Goal: Task Accomplishment & Management: Use online tool/utility

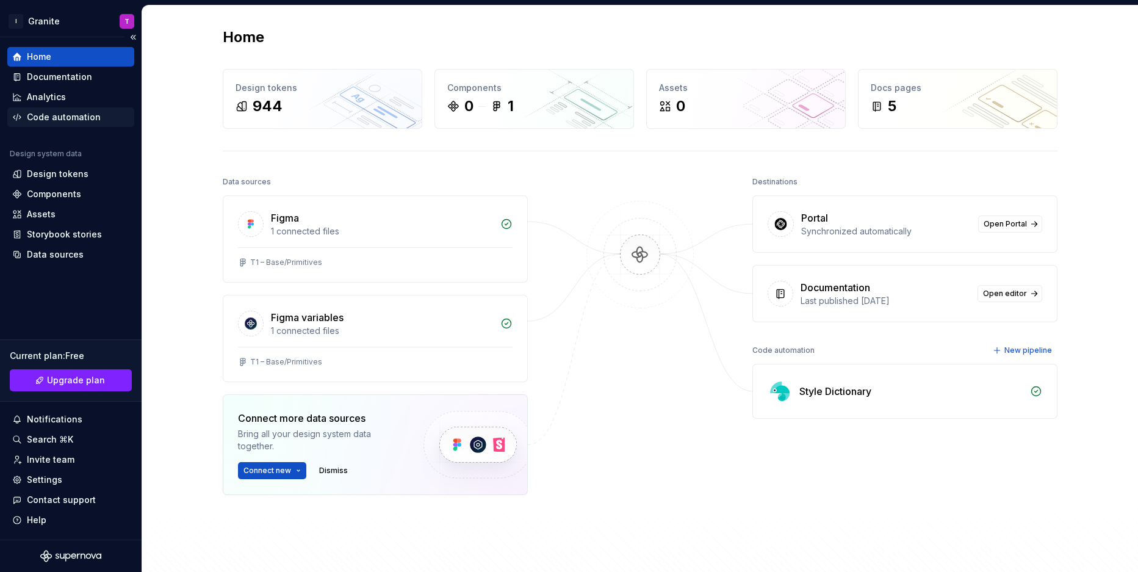
click at [60, 114] on div "Code automation" at bounding box center [64, 117] width 74 height 12
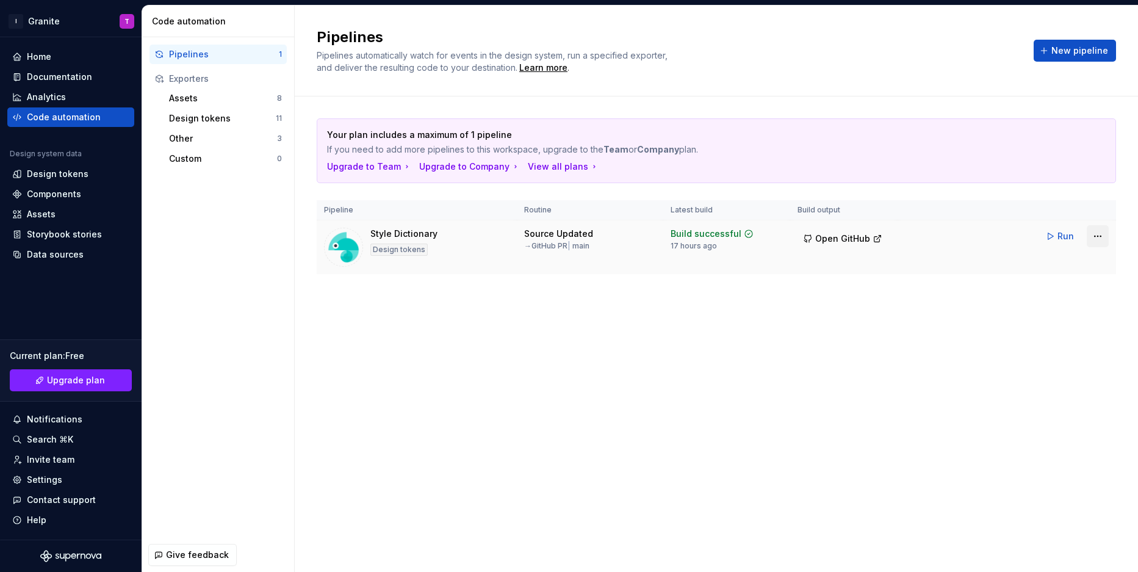
click at [1092, 235] on html "I Granite T Home Documentation Analytics Code automation Design system data Des…" at bounding box center [569, 286] width 1138 height 572
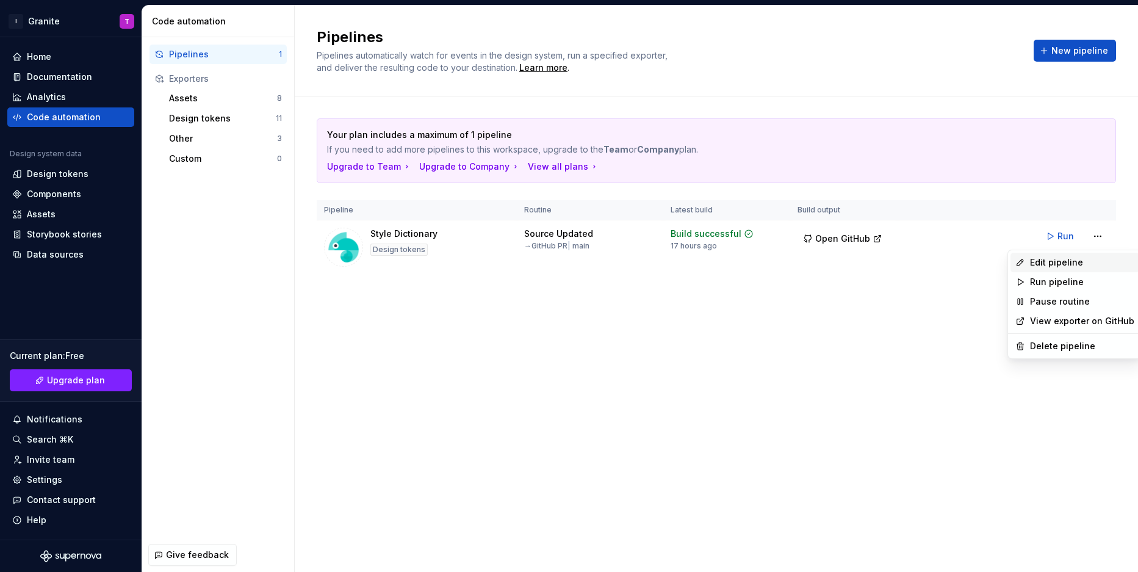
click at [1057, 262] on div "Edit pipeline" at bounding box center [1082, 262] width 104 height 12
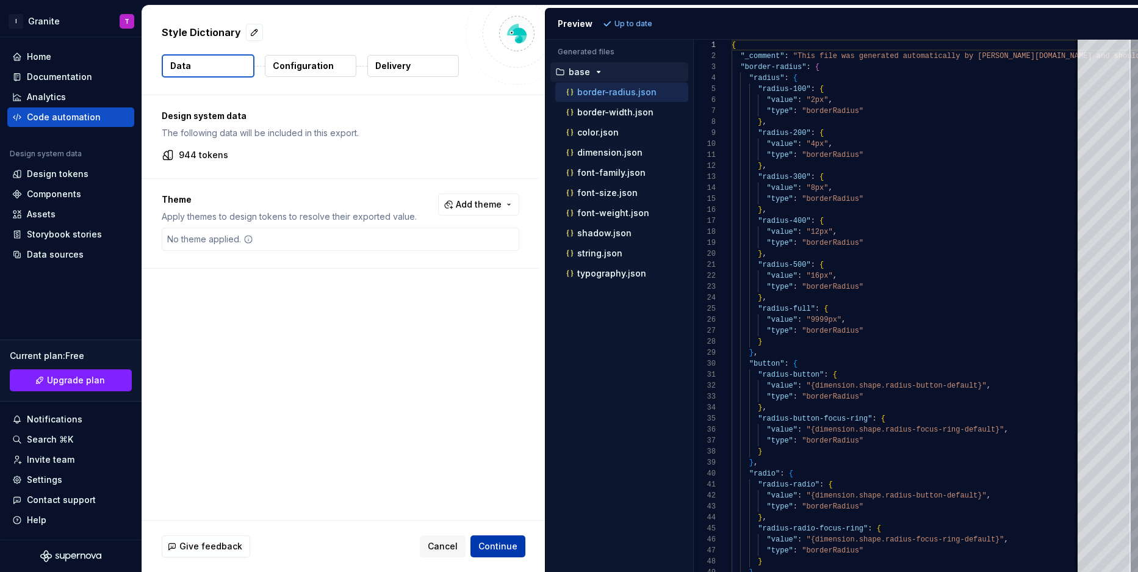
click at [501, 541] on span "Continue" at bounding box center [497, 546] width 39 height 12
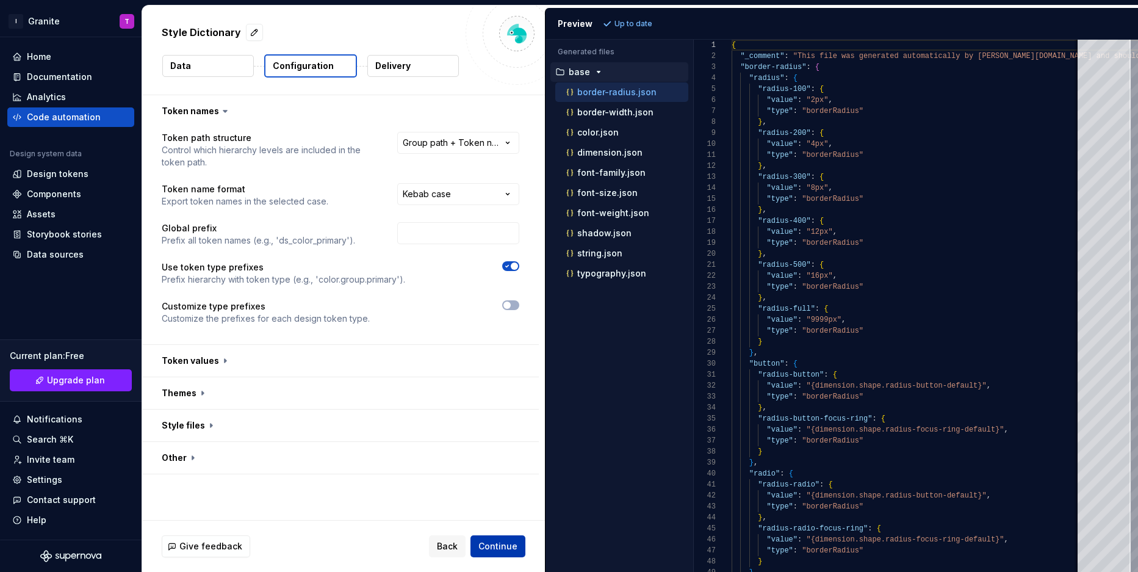
click at [501, 541] on span "Continue" at bounding box center [497, 546] width 39 height 12
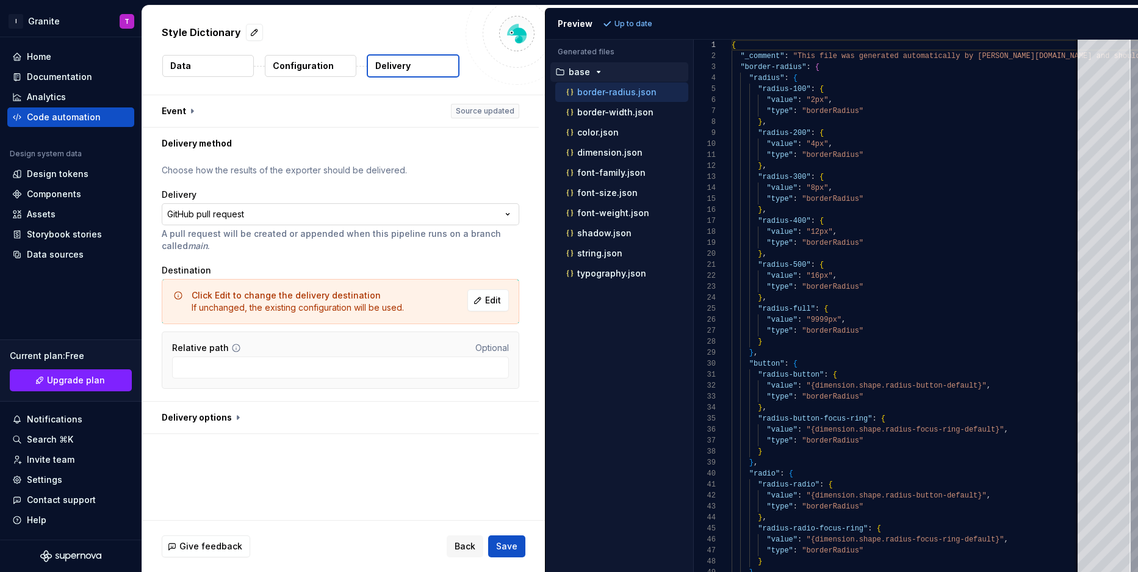
click at [314, 212] on html "**********" at bounding box center [569, 286] width 1138 height 572
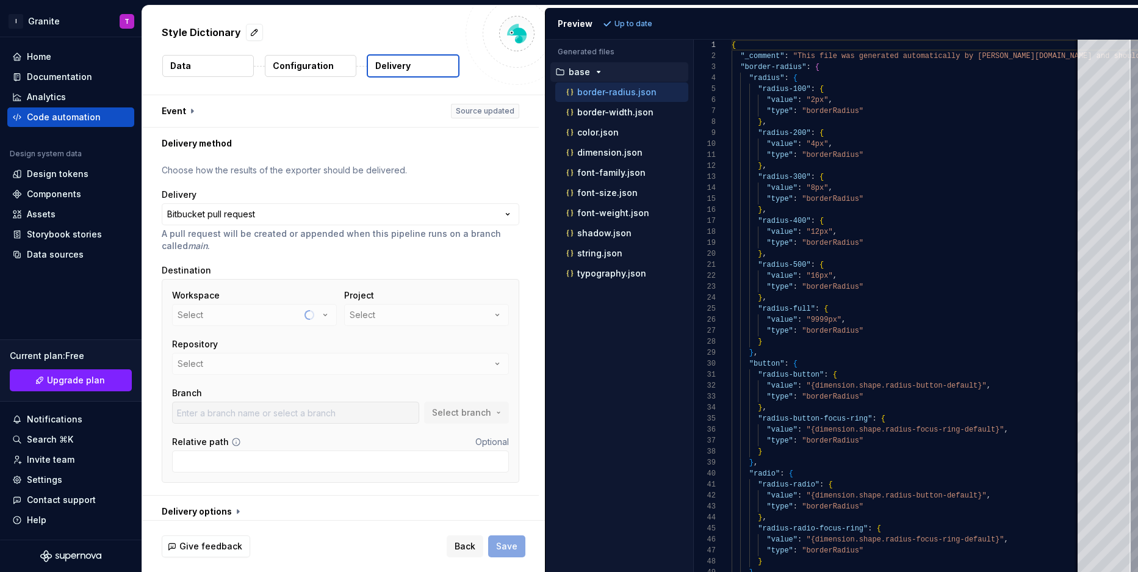
scroll to position [8, 0]
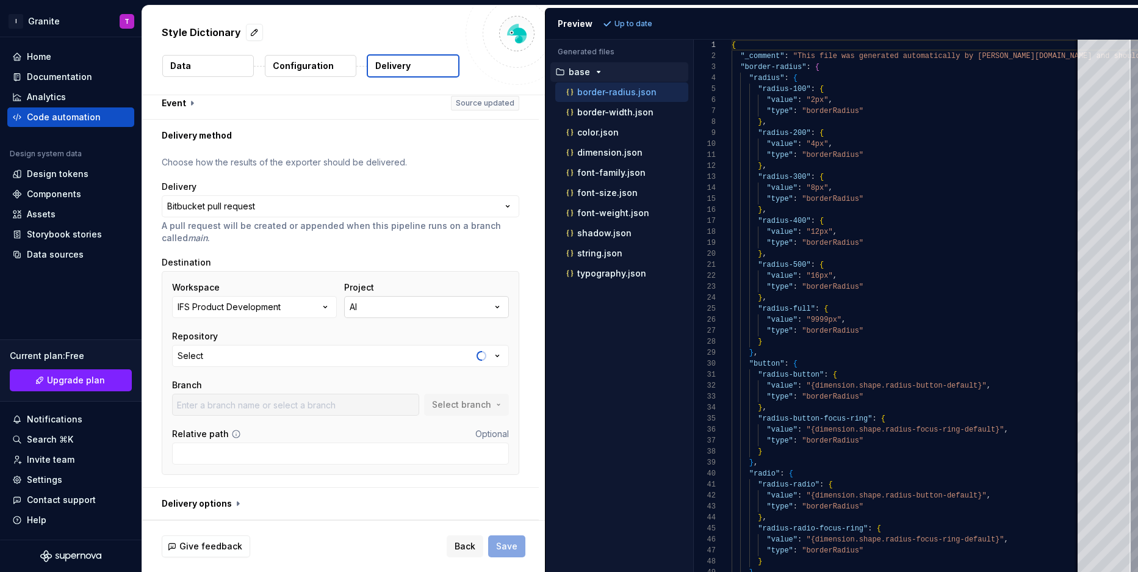
click at [400, 304] on button "AI" at bounding box center [426, 307] width 165 height 22
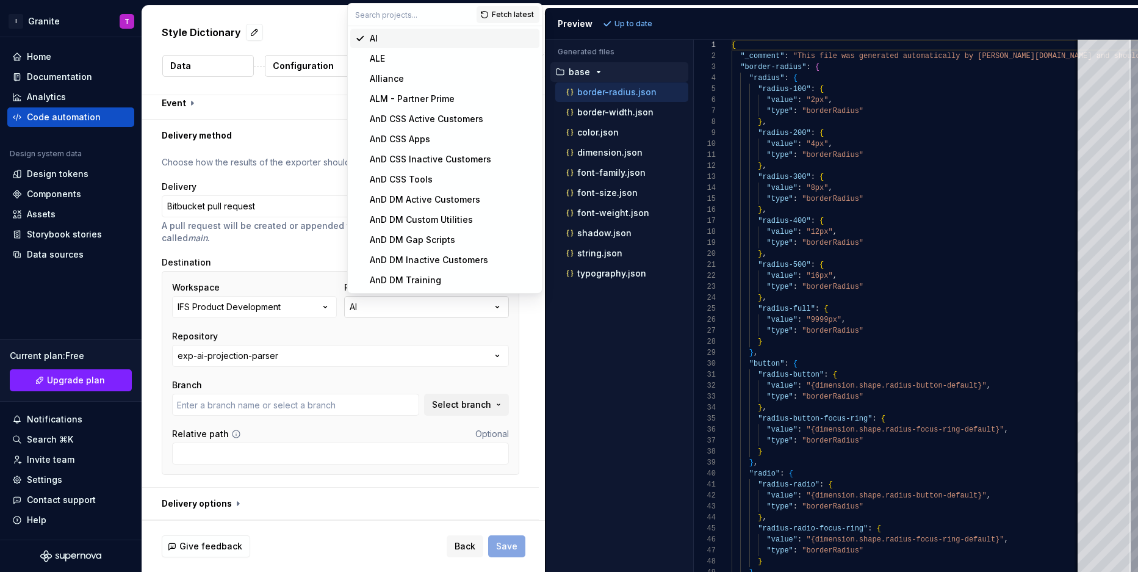
type input "main"
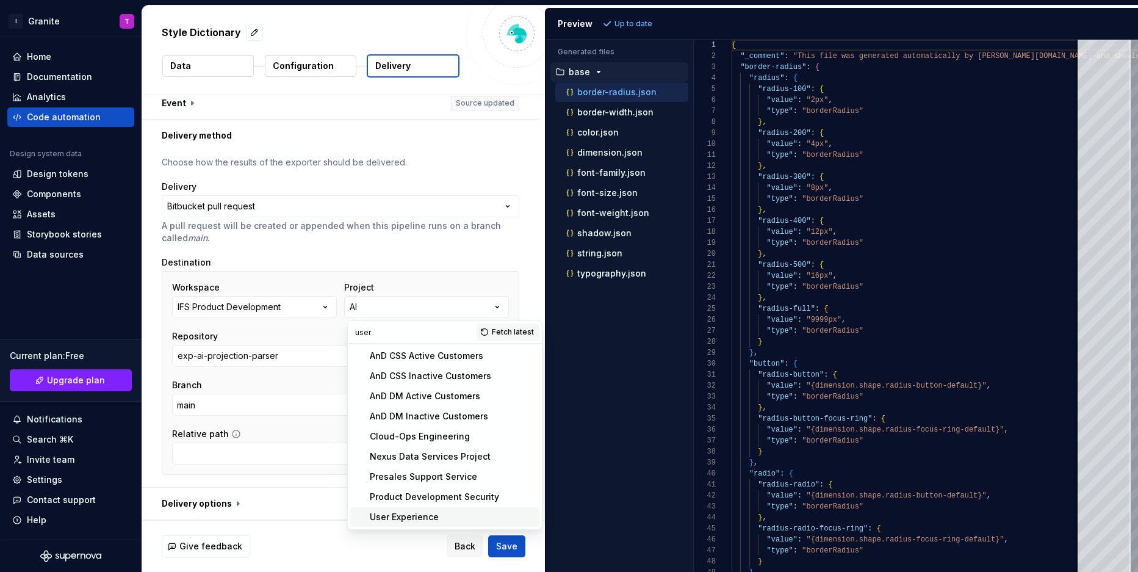
type input "user"
click at [385, 506] on div "AnD CSS Active Customers AnD CSS Inactive Customers AnD DM Active Customers AnD…" at bounding box center [444, 436] width 189 height 181
click at [386, 515] on div "User Experience" at bounding box center [404, 517] width 69 height 12
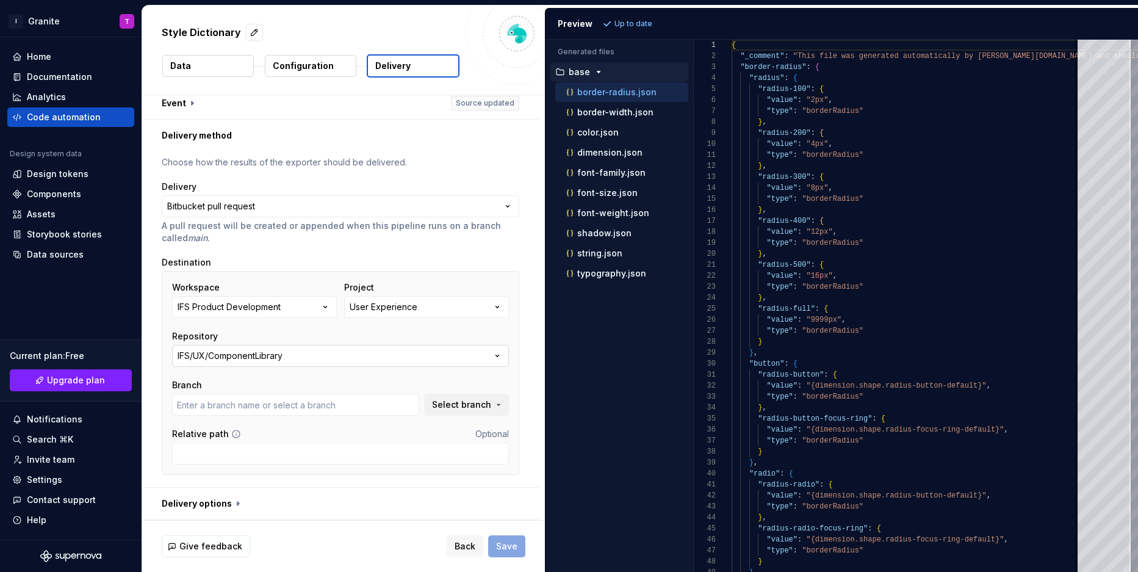
click at [282, 350] on div "IFS/UX/ComponentLibrary" at bounding box center [230, 356] width 105 height 12
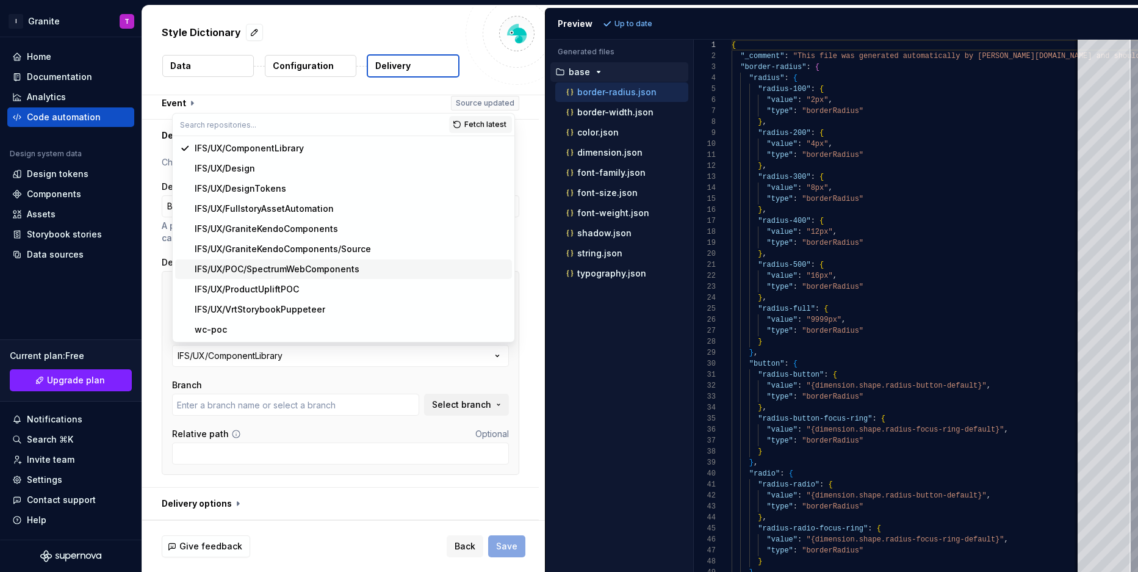
click at [281, 270] on div "IFS/UX/POC/SpectrumWebComponents" at bounding box center [277, 269] width 165 height 12
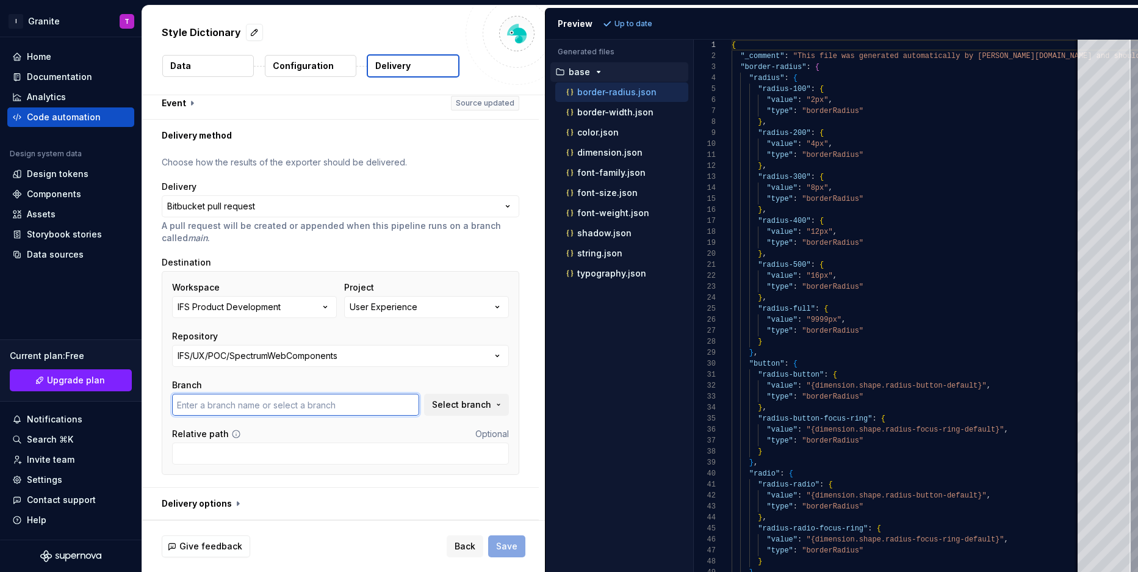
click at [332, 405] on input "text" at bounding box center [295, 404] width 247 height 22
type input "main"
click at [445, 487] on div "**********" at bounding box center [340, 303] width 357 height 432
click at [498, 539] on button "Save" at bounding box center [506, 546] width 37 height 22
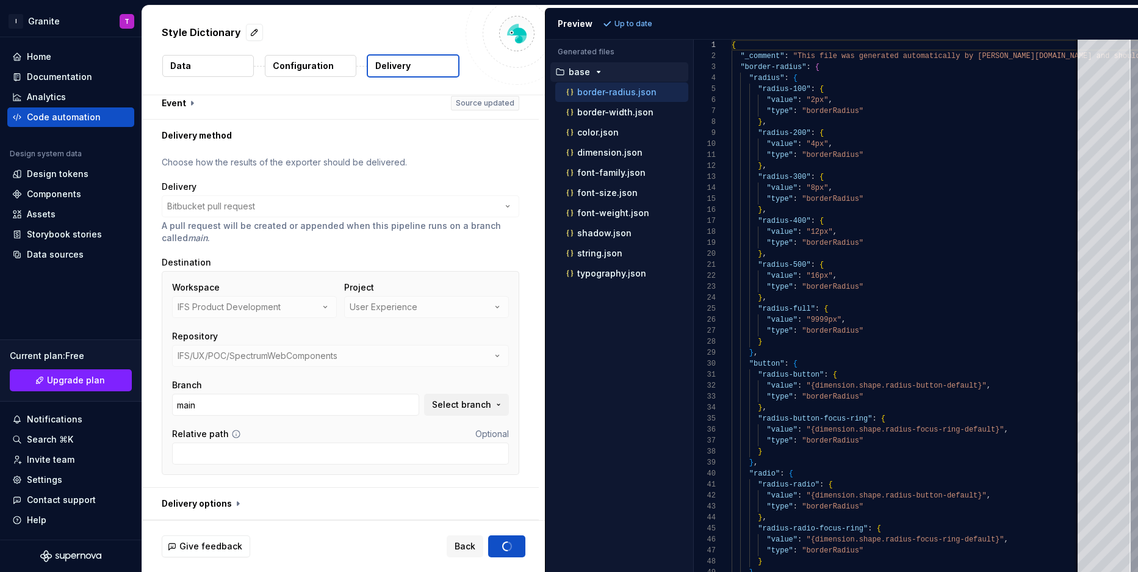
click at [701, 16] on div "Preview Up to date" at bounding box center [841, 24] width 592 height 32
